Goal: Communication & Community: Answer question/provide support

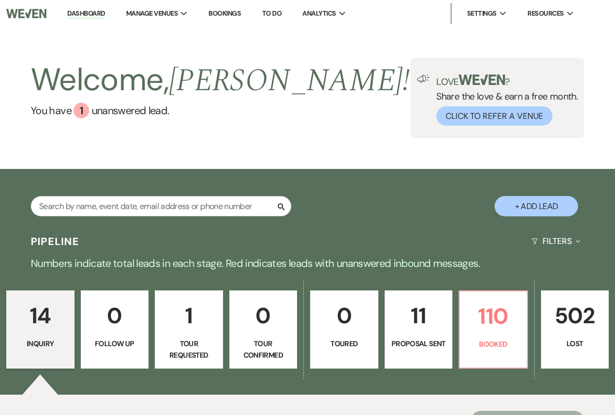
click at [506, 322] on p "110" at bounding box center [493, 315] width 55 height 35
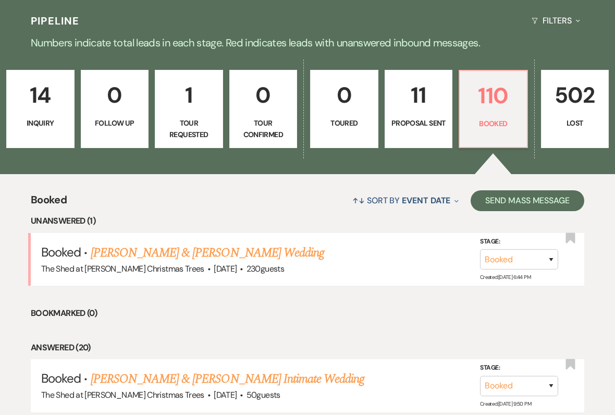
scroll to position [225, 0]
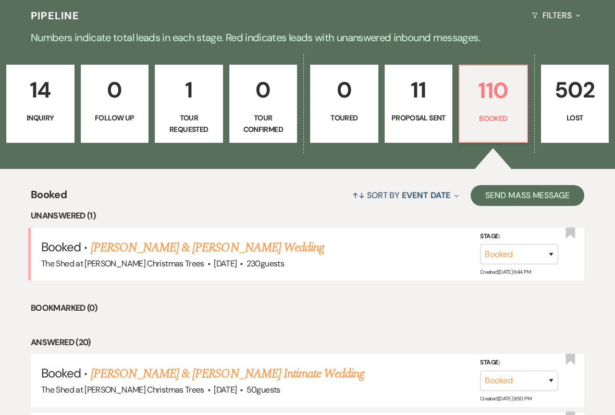
click at [105, 243] on link "[PERSON_NAME] & [PERSON_NAME] Wedding" at bounding box center [207, 247] width 233 height 19
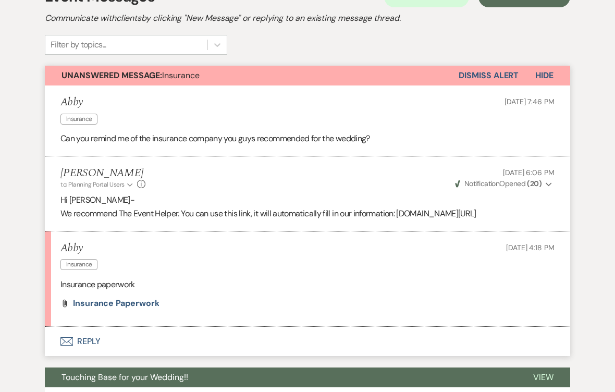
scroll to position [246, 0]
click at [107, 302] on span "Insurance paperwork" at bounding box center [116, 302] width 86 height 11
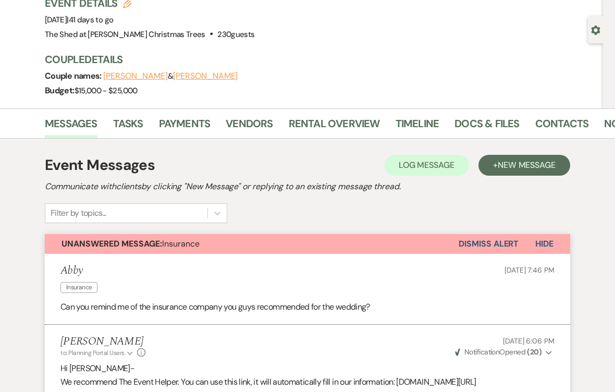
scroll to position [0, 0]
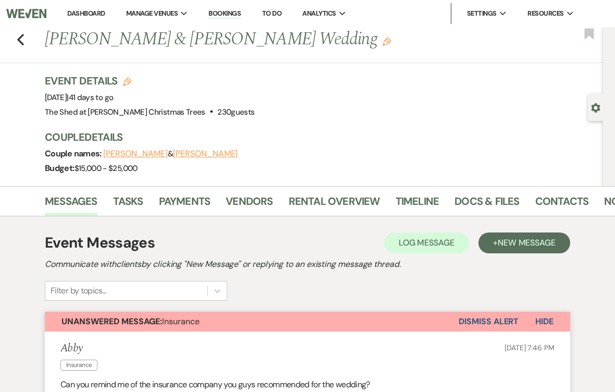
click at [506, 200] on link "Docs & Files" at bounding box center [486, 204] width 65 height 23
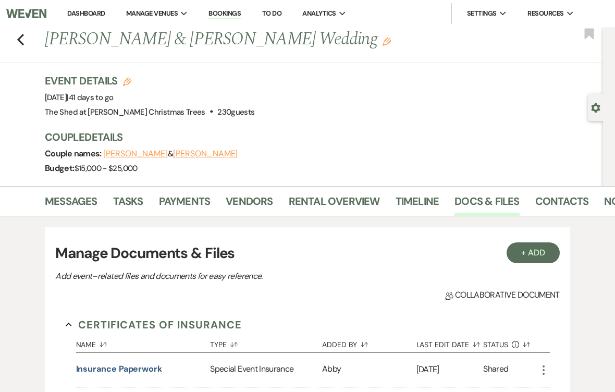
click at [71, 204] on link "Messages" at bounding box center [71, 204] width 53 height 23
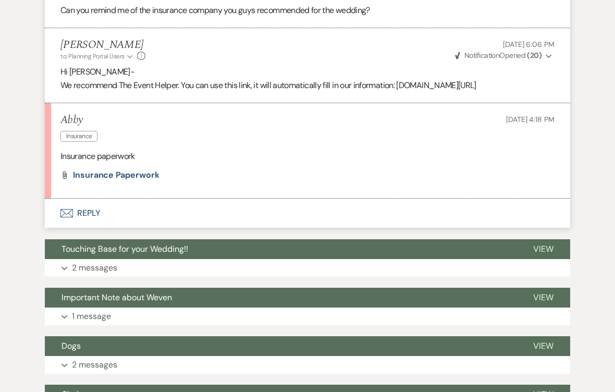
click at [82, 212] on button "Envelope Reply" at bounding box center [307, 213] width 525 height 29
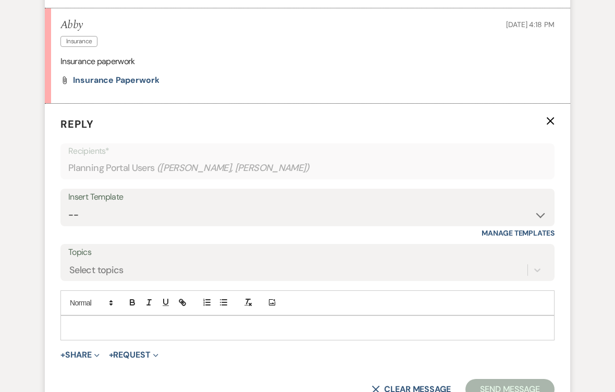
scroll to position [474, 0]
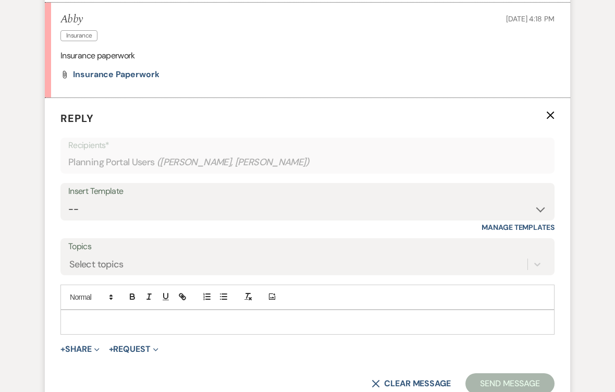
click at [127, 324] on div at bounding box center [307, 322] width 493 height 24
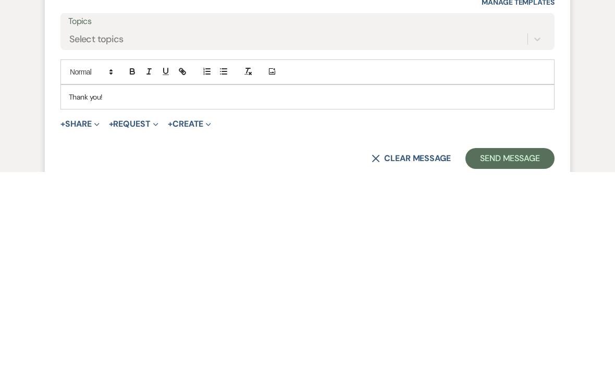
click at [546, 368] on button "Send Message" at bounding box center [509, 378] width 89 height 21
